Goal: Information Seeking & Learning: Compare options

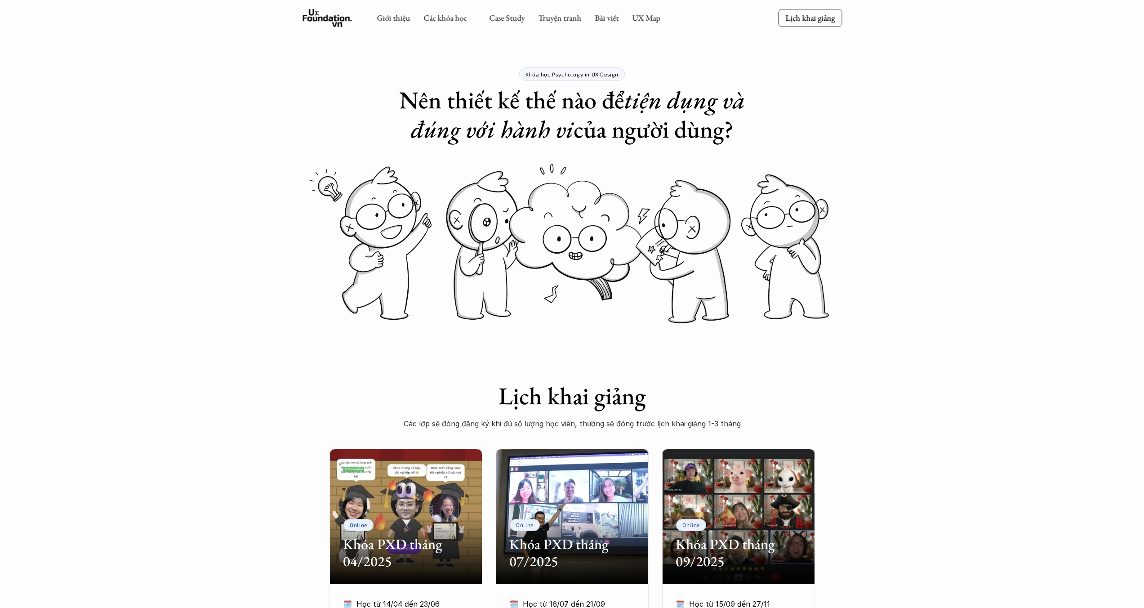
scroll to position [444, 0]
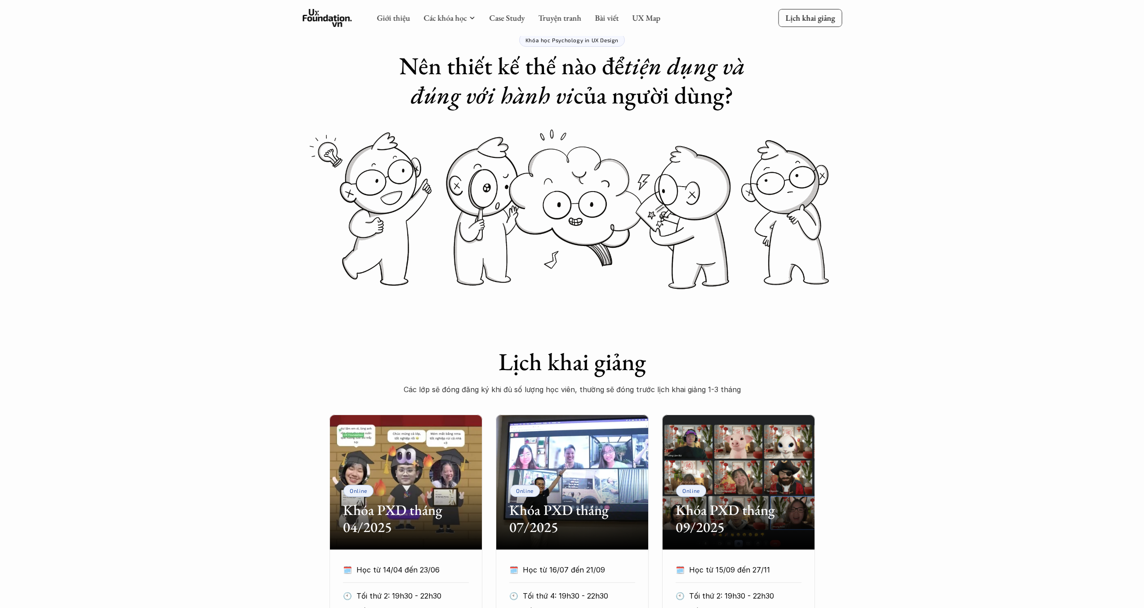
scroll to position [31, 0]
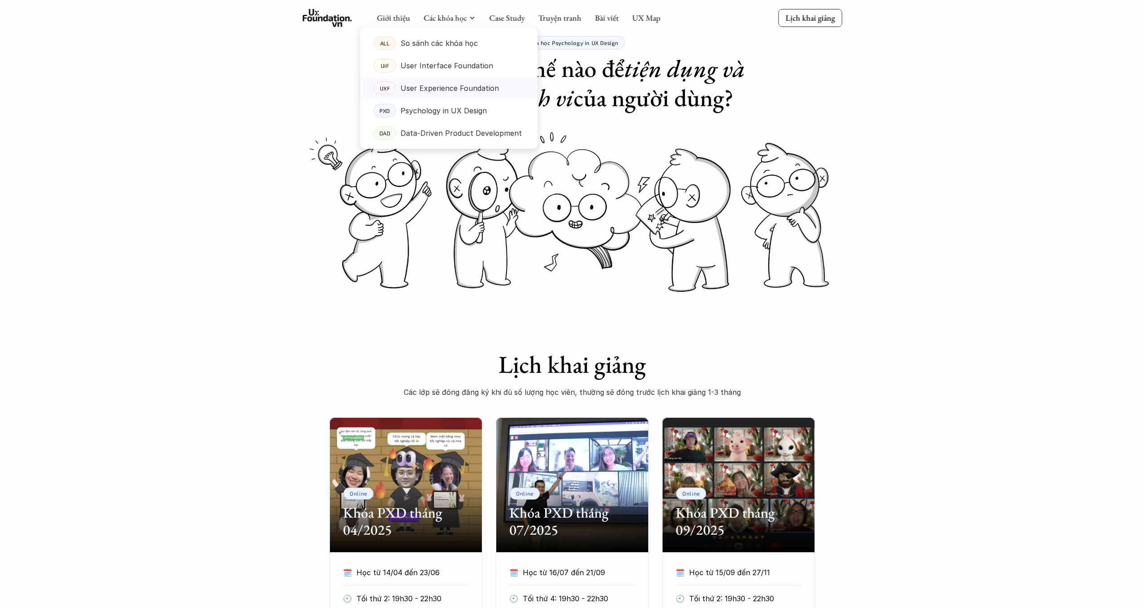
click at [441, 89] on p "User Experience Foundation" at bounding box center [449, 87] width 98 height 13
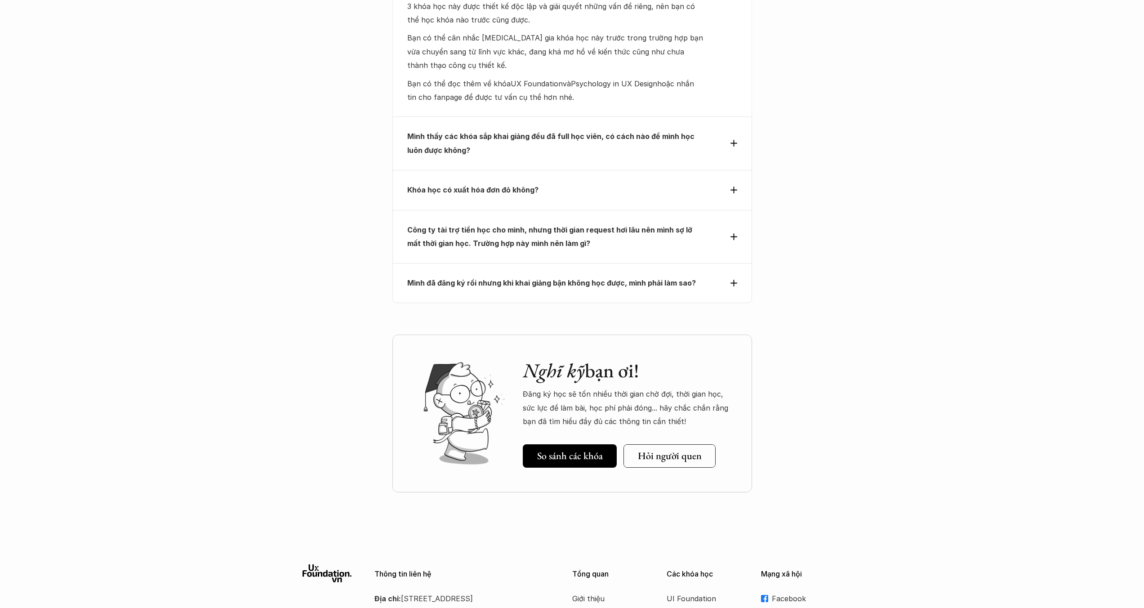
scroll to position [4001, 0]
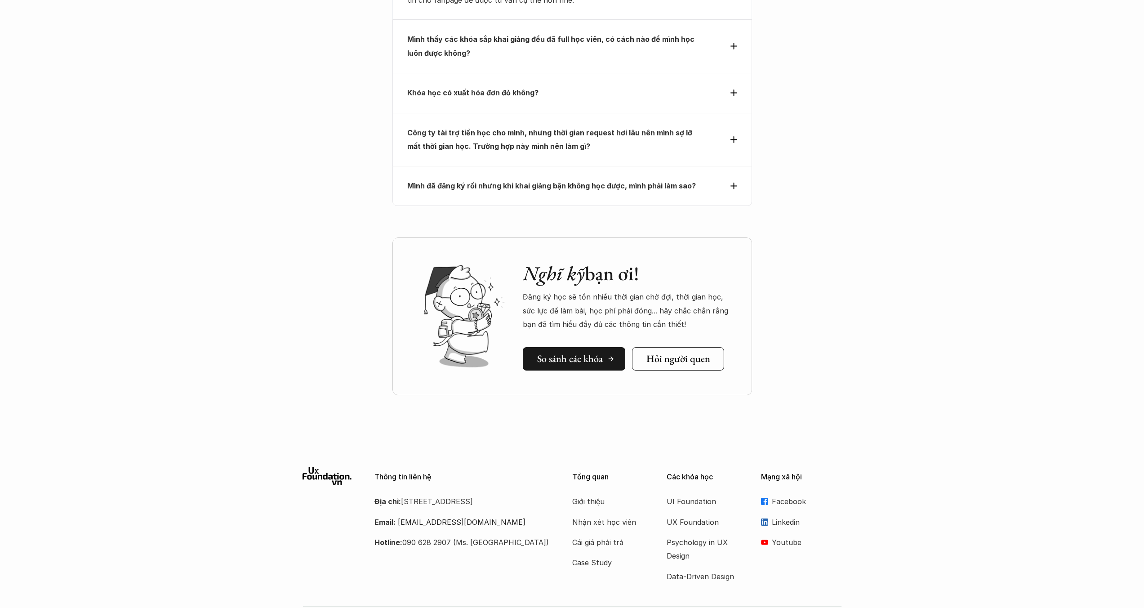
click at [584, 353] on h5 "So sánh các khóa" at bounding box center [570, 359] width 66 height 12
